Goal: Task Accomplishment & Management: Complete application form

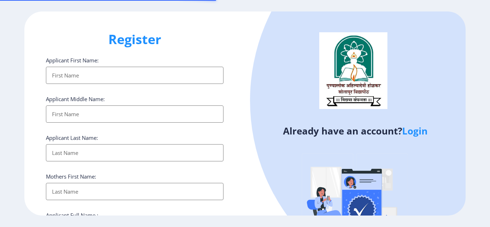
select select
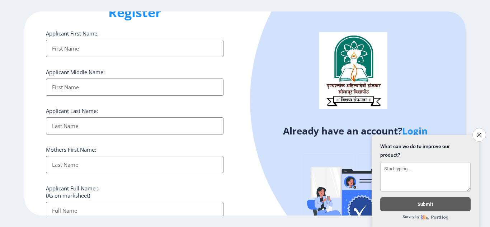
scroll to position [143, 0]
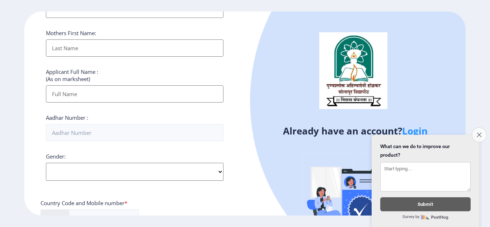
click at [475, 130] on button "Close survey" at bounding box center [478, 134] width 15 height 15
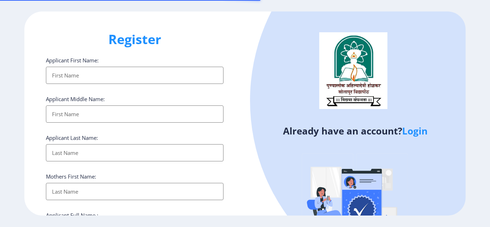
select select
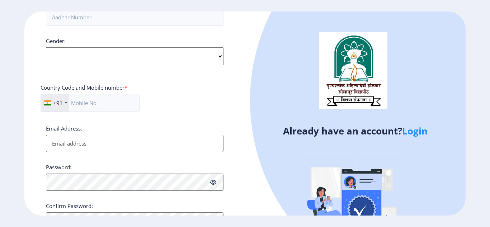
scroll to position [295, 0]
